Goal: Task Accomplishment & Management: Use online tool/utility

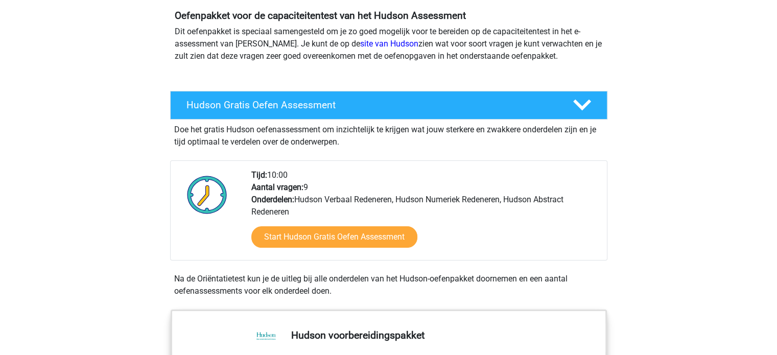
scroll to position [102, 0]
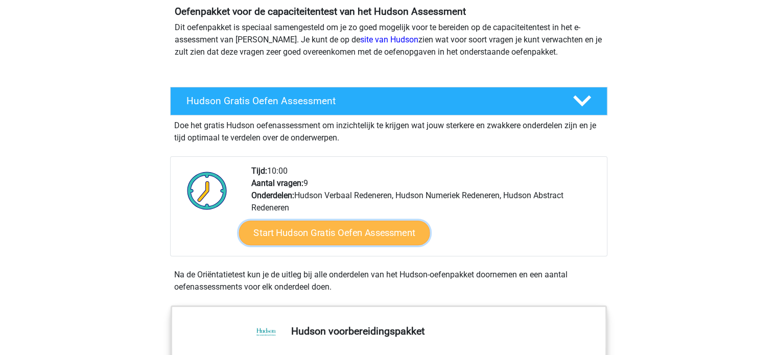
click at [353, 230] on link "Start Hudson Gratis Oefen Assessment" at bounding box center [334, 233] width 191 height 25
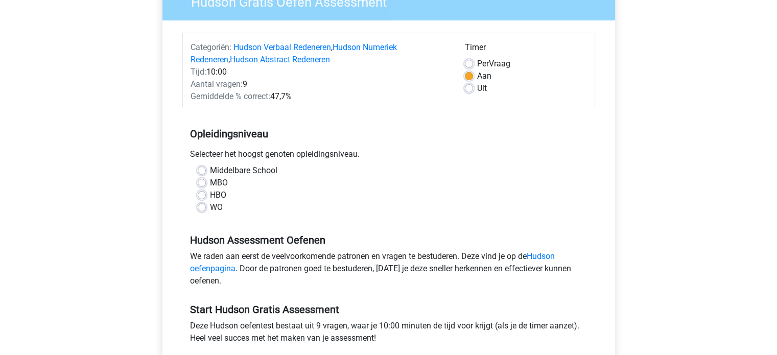
scroll to position [102, 0]
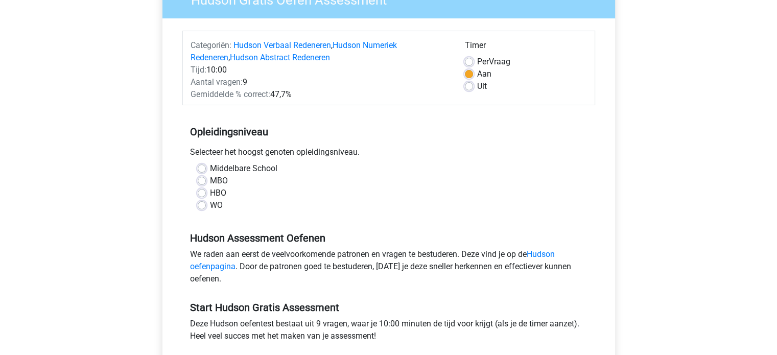
click at [210, 167] on label "Middelbare School" at bounding box center [243, 168] width 67 height 12
click at [199, 167] on input "Middelbare School" at bounding box center [202, 167] width 8 height 10
radio input "true"
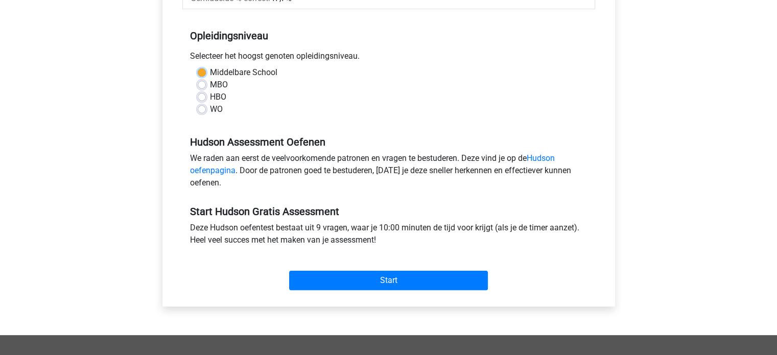
scroll to position [204, 0]
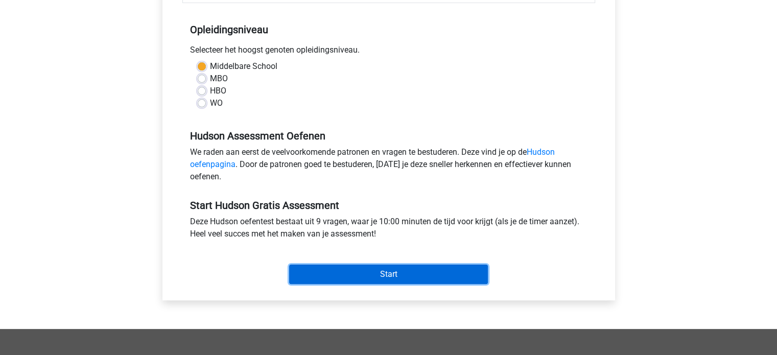
click at [359, 271] on input "Start" at bounding box center [388, 274] width 199 height 19
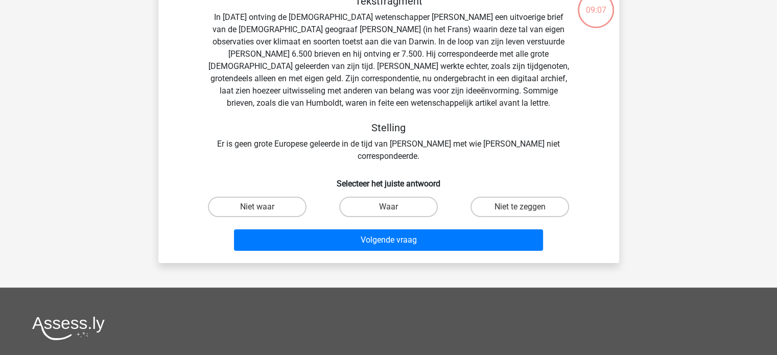
scroll to position [51, 0]
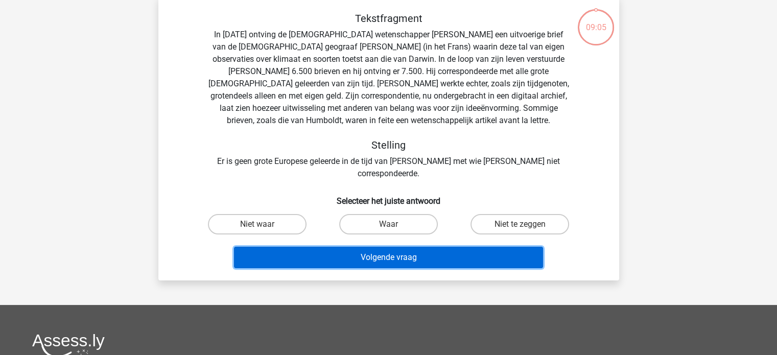
click at [379, 247] on button "Volgende vraag" at bounding box center [388, 257] width 309 height 21
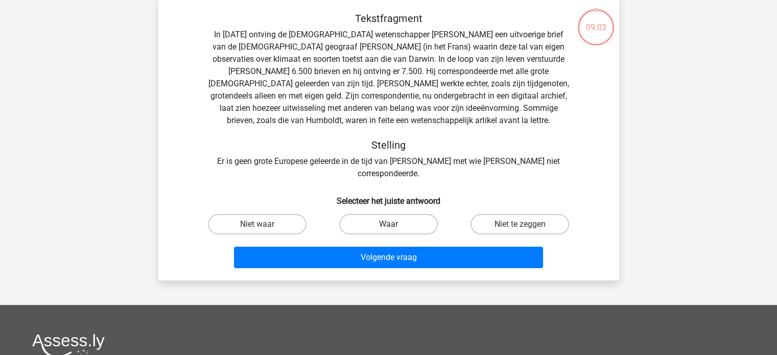
click at [372, 214] on label "Waar" at bounding box center [388, 224] width 99 height 20
click at [388, 224] on input "Waar" at bounding box center [391, 227] width 7 height 7
radio input "true"
click at [368, 258] on div "Volgende vraag" at bounding box center [389, 260] width 394 height 26
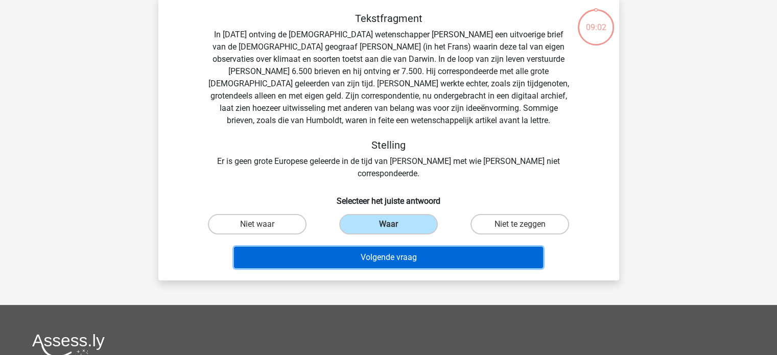
click at [368, 247] on button "Volgende vraag" at bounding box center [388, 257] width 309 height 21
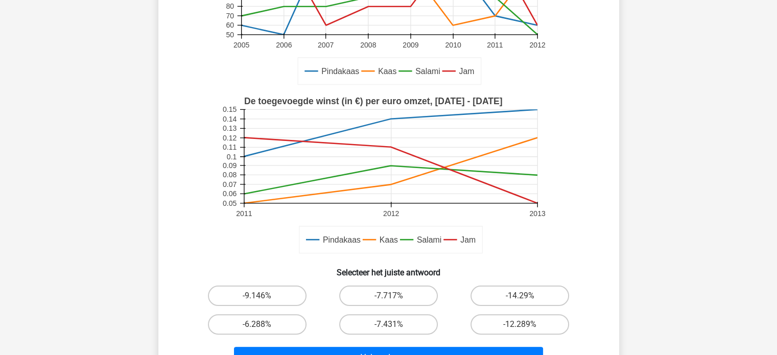
scroll to position [204, 0]
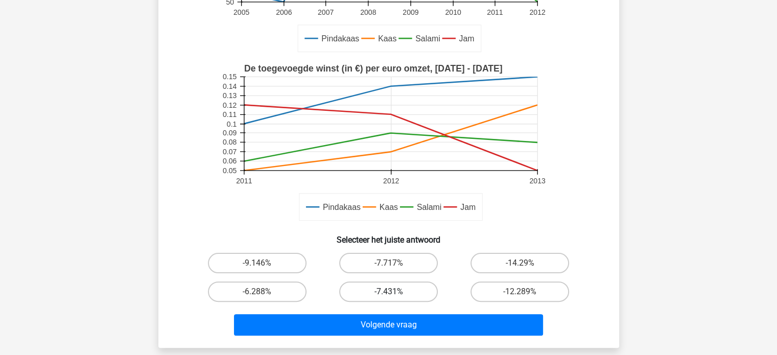
click at [403, 290] on label "-7.431%" at bounding box center [388, 291] width 99 height 20
click at [395, 292] on input "-7.431%" at bounding box center [391, 295] width 7 height 7
radio input "true"
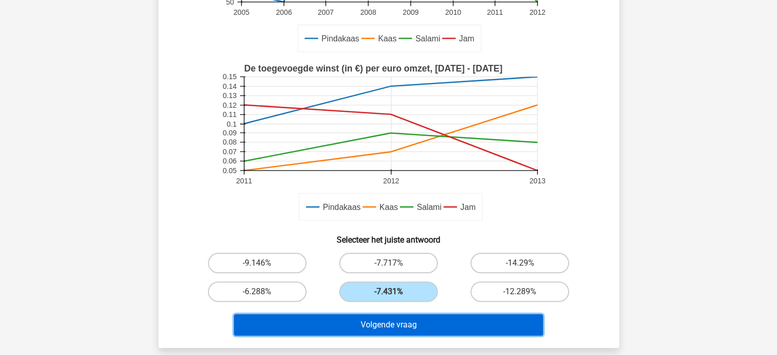
click at [447, 321] on button "Volgende vraag" at bounding box center [388, 324] width 309 height 21
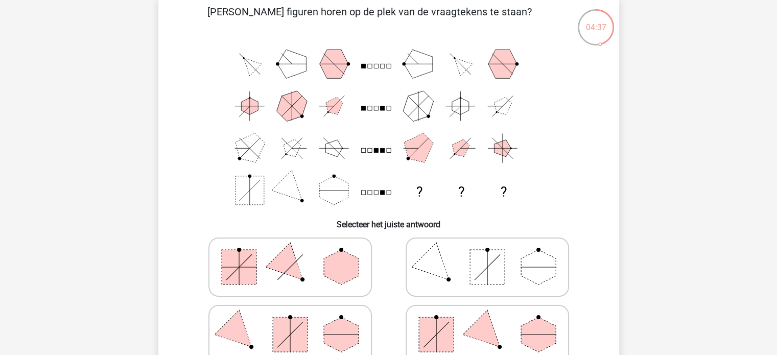
scroll to position [102, 0]
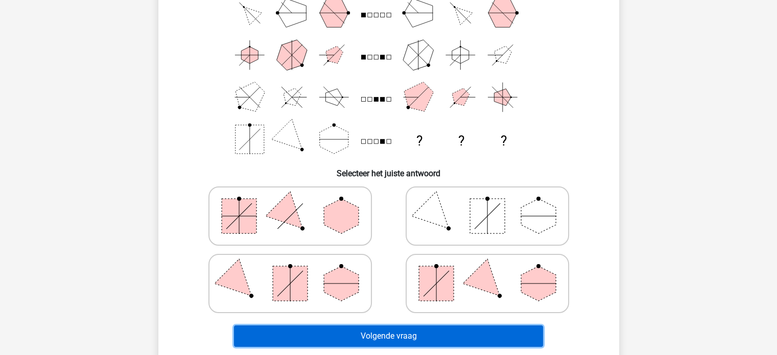
click at [377, 335] on button "Volgende vraag" at bounding box center [388, 335] width 309 height 21
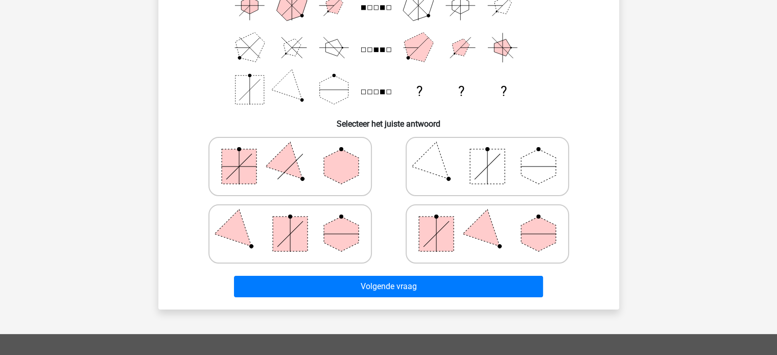
scroll to position [153, 0]
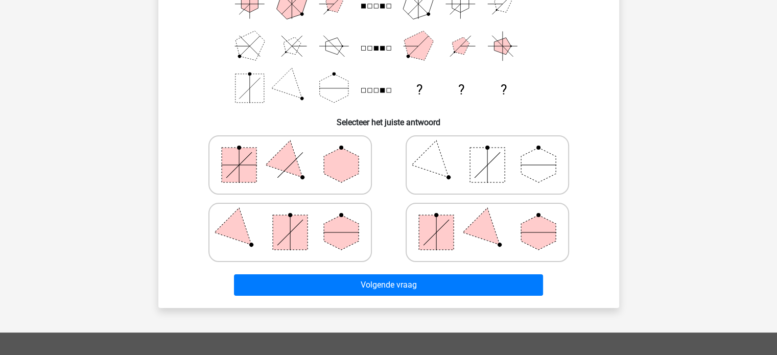
click at [137, 106] on div "Registreer ?" at bounding box center [388, 224] width 777 height 755
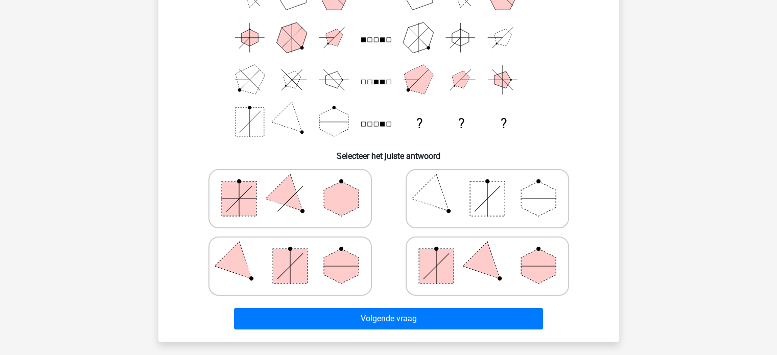
scroll to position [102, 0]
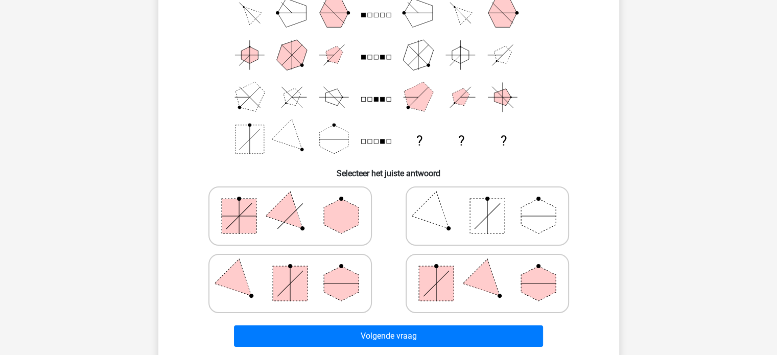
click at [421, 273] on rect at bounding box center [436, 283] width 35 height 35
click at [487, 271] on input "radio" at bounding box center [490, 267] width 7 height 7
radio input "true"
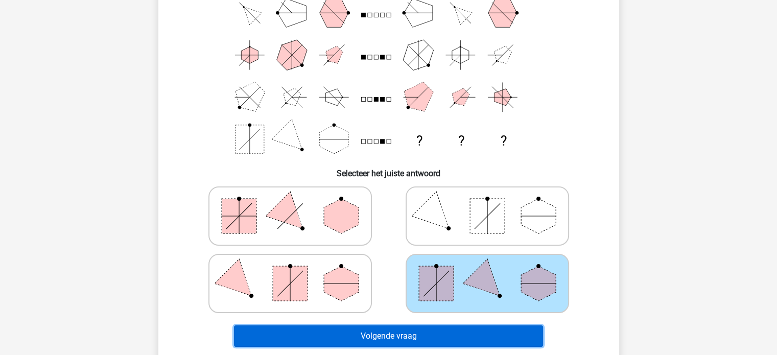
click at [398, 332] on button "Volgende vraag" at bounding box center [388, 335] width 309 height 21
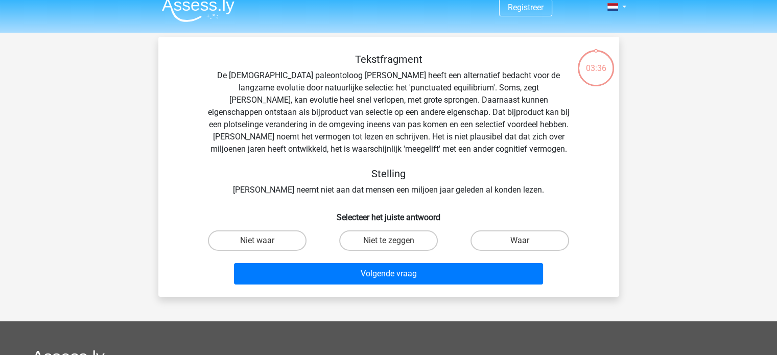
scroll to position [0, 0]
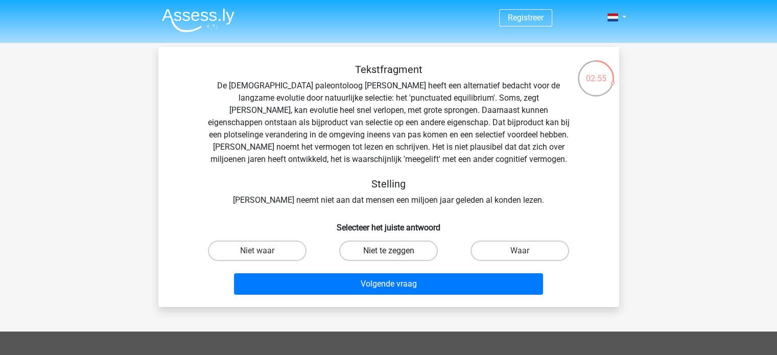
click at [399, 259] on label "Niet te zeggen" at bounding box center [388, 251] width 99 height 20
click at [395, 257] on input "Niet te zeggen" at bounding box center [391, 254] width 7 height 7
radio input "true"
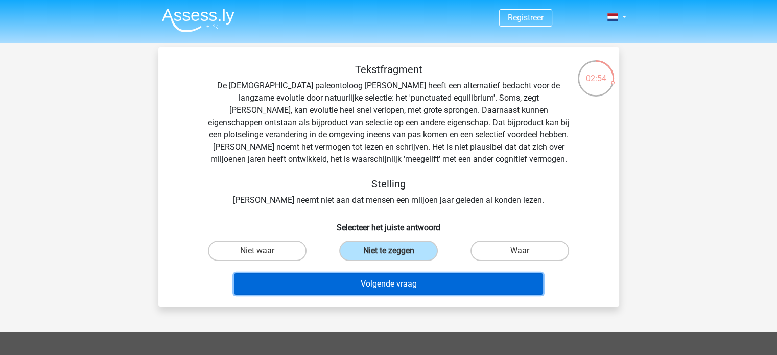
click at [400, 286] on button "Volgende vraag" at bounding box center [388, 283] width 309 height 21
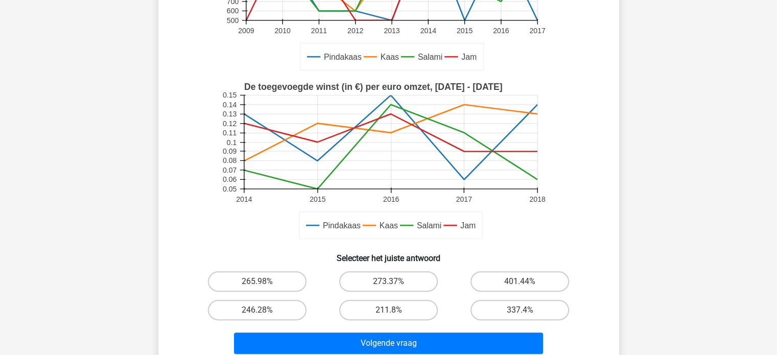
scroll to position [255, 0]
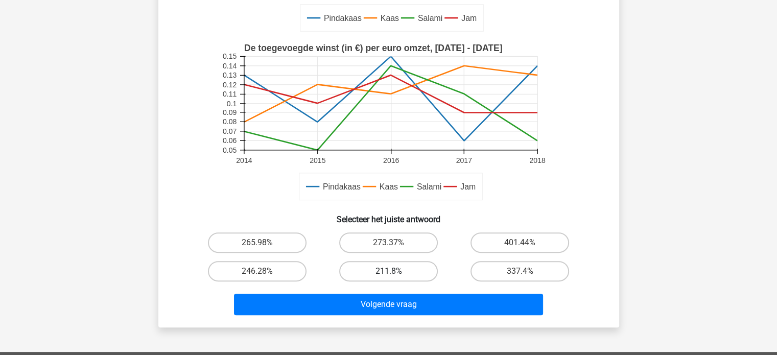
click at [372, 264] on label "211.8%" at bounding box center [388, 271] width 99 height 20
click at [388, 271] on input "211.8%" at bounding box center [391, 274] width 7 height 7
radio input "true"
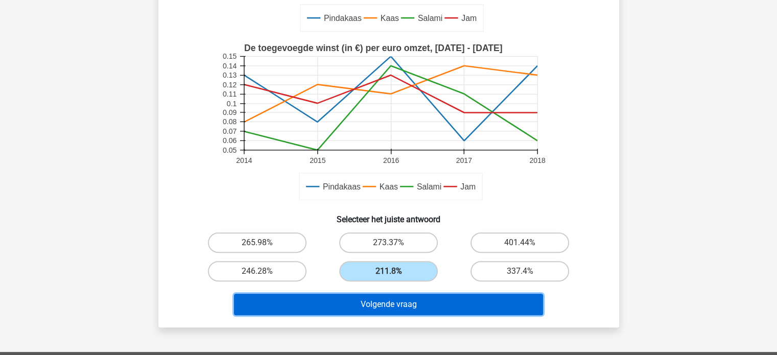
click at [391, 297] on button "Volgende vraag" at bounding box center [388, 304] width 309 height 21
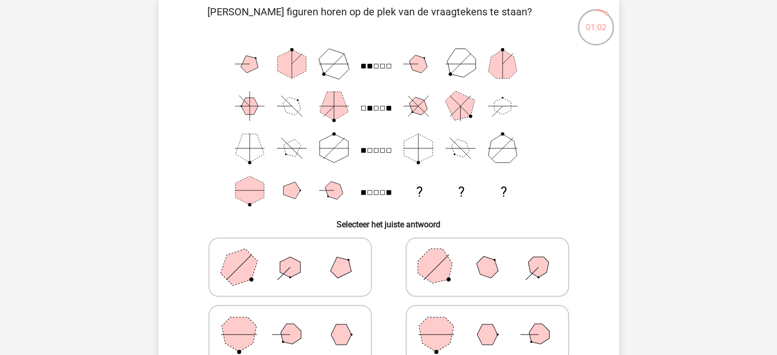
scroll to position [102, 0]
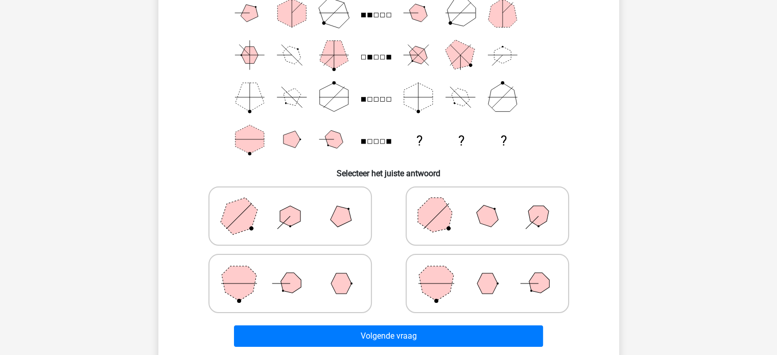
click at [318, 283] on icon at bounding box center [289, 283] width 153 height 51
click at [297, 271] on input "radio" at bounding box center [293, 267] width 7 height 7
radio input "true"
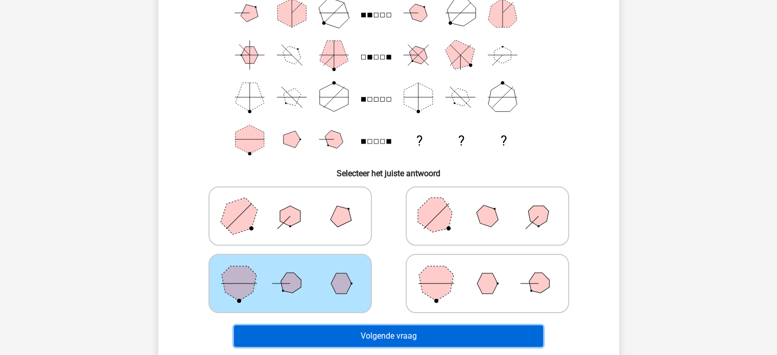
click at [378, 341] on button "Volgende vraag" at bounding box center [388, 335] width 309 height 21
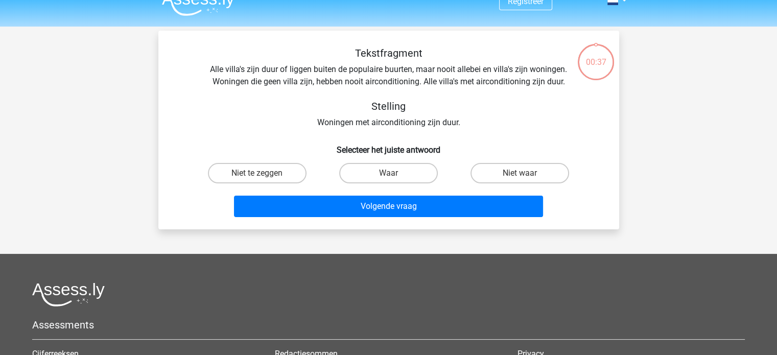
scroll to position [0, 0]
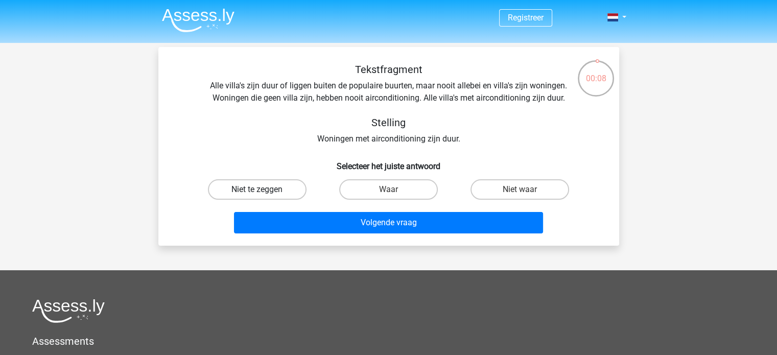
click at [236, 193] on label "Niet te zeggen" at bounding box center [257, 189] width 99 height 20
click at [257, 193] on input "Niet te zeggen" at bounding box center [260, 192] width 7 height 7
radio input "true"
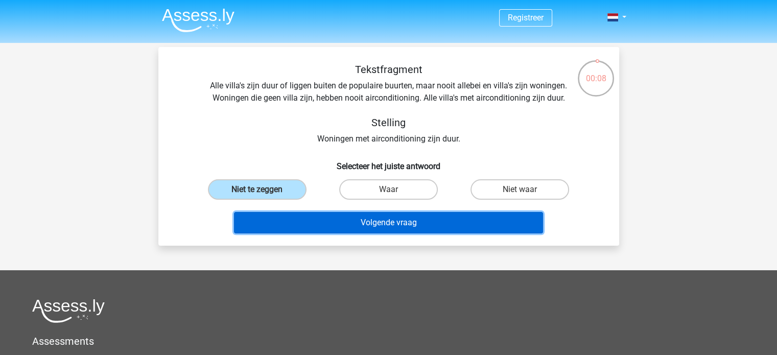
click at [413, 224] on button "Volgende vraag" at bounding box center [388, 222] width 309 height 21
